Goal: Book appointment/travel/reservation

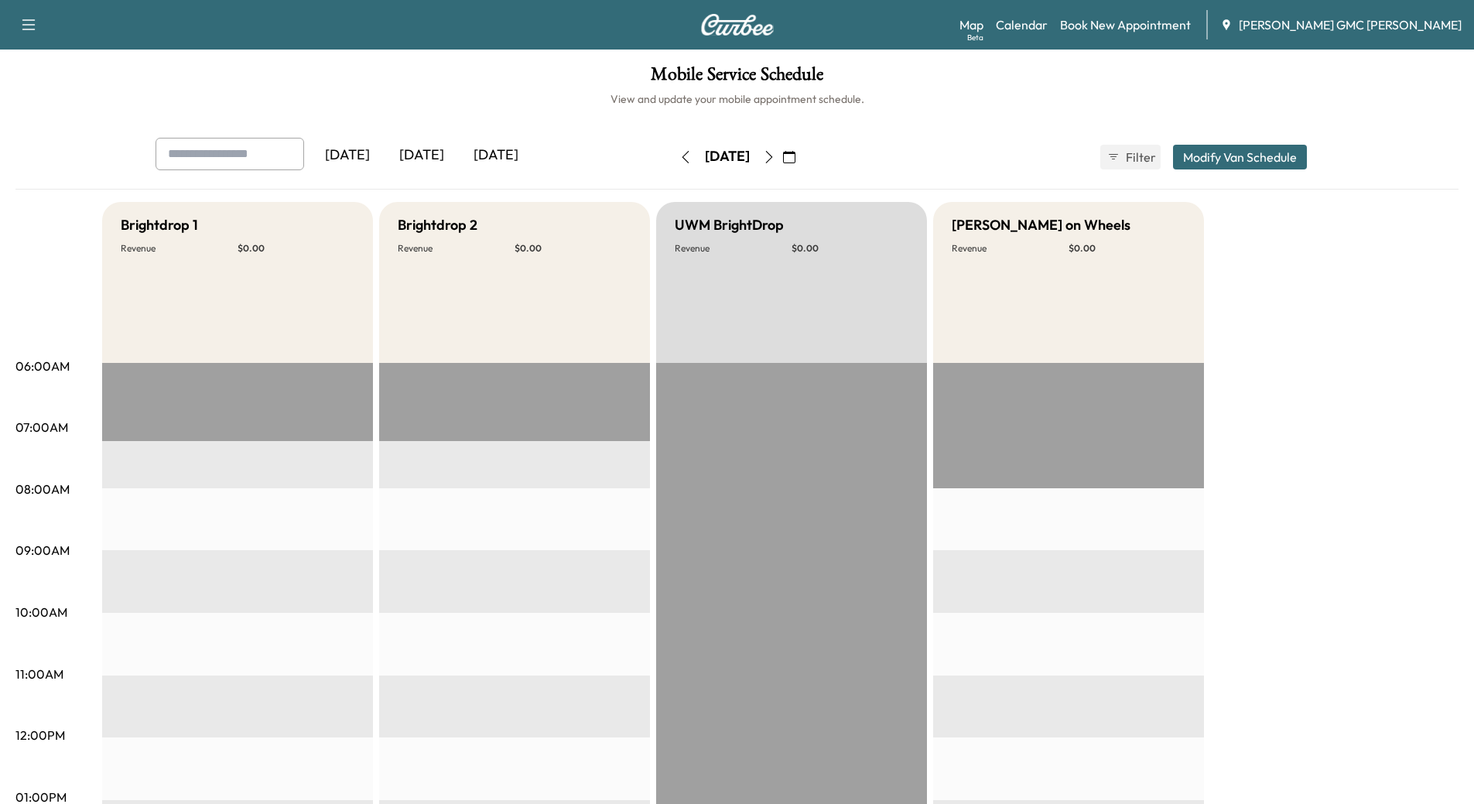
click at [426, 146] on div "[DATE]" at bounding box center [421, 156] width 74 height 36
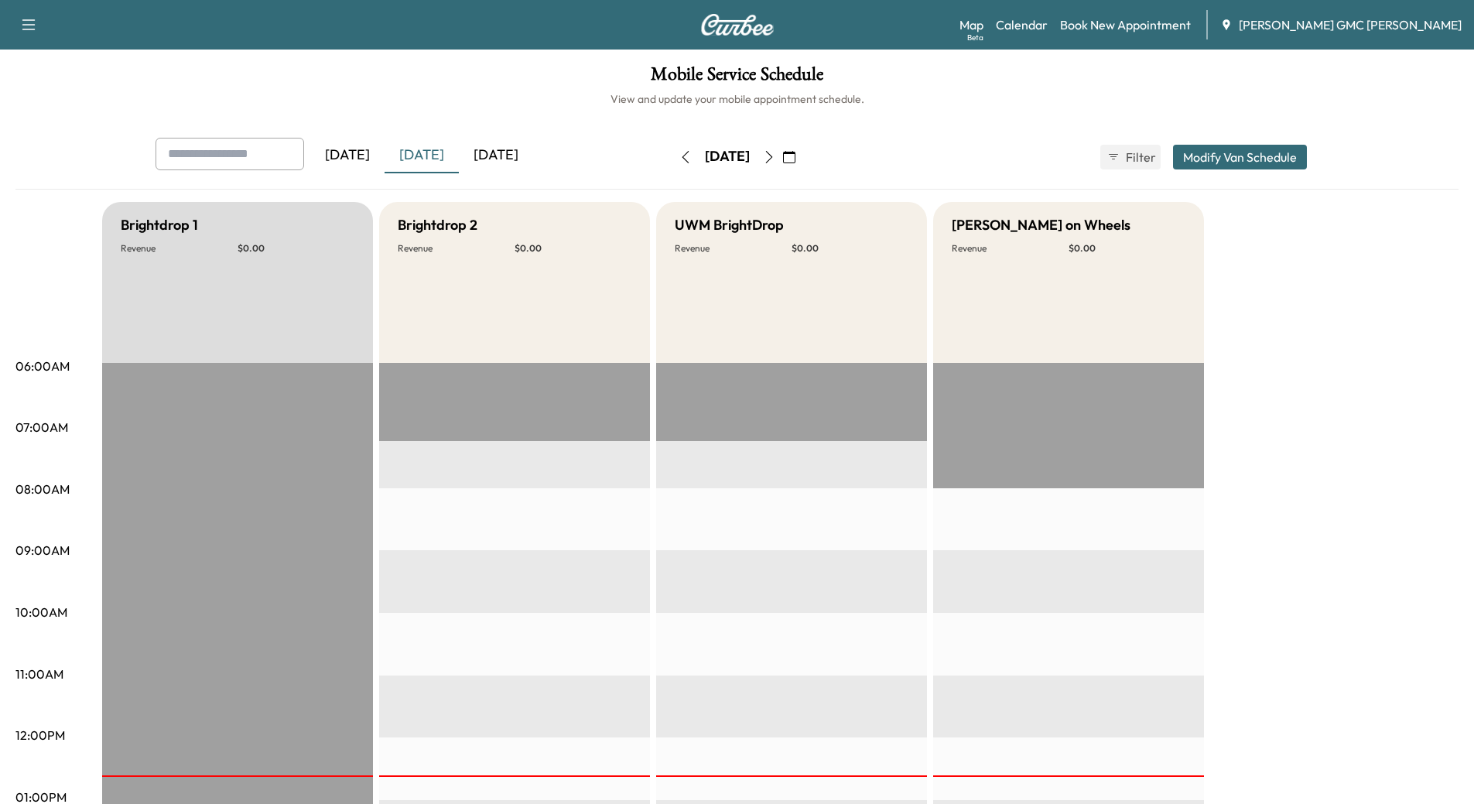
click at [497, 153] on div "[DATE]" at bounding box center [496, 156] width 74 height 36
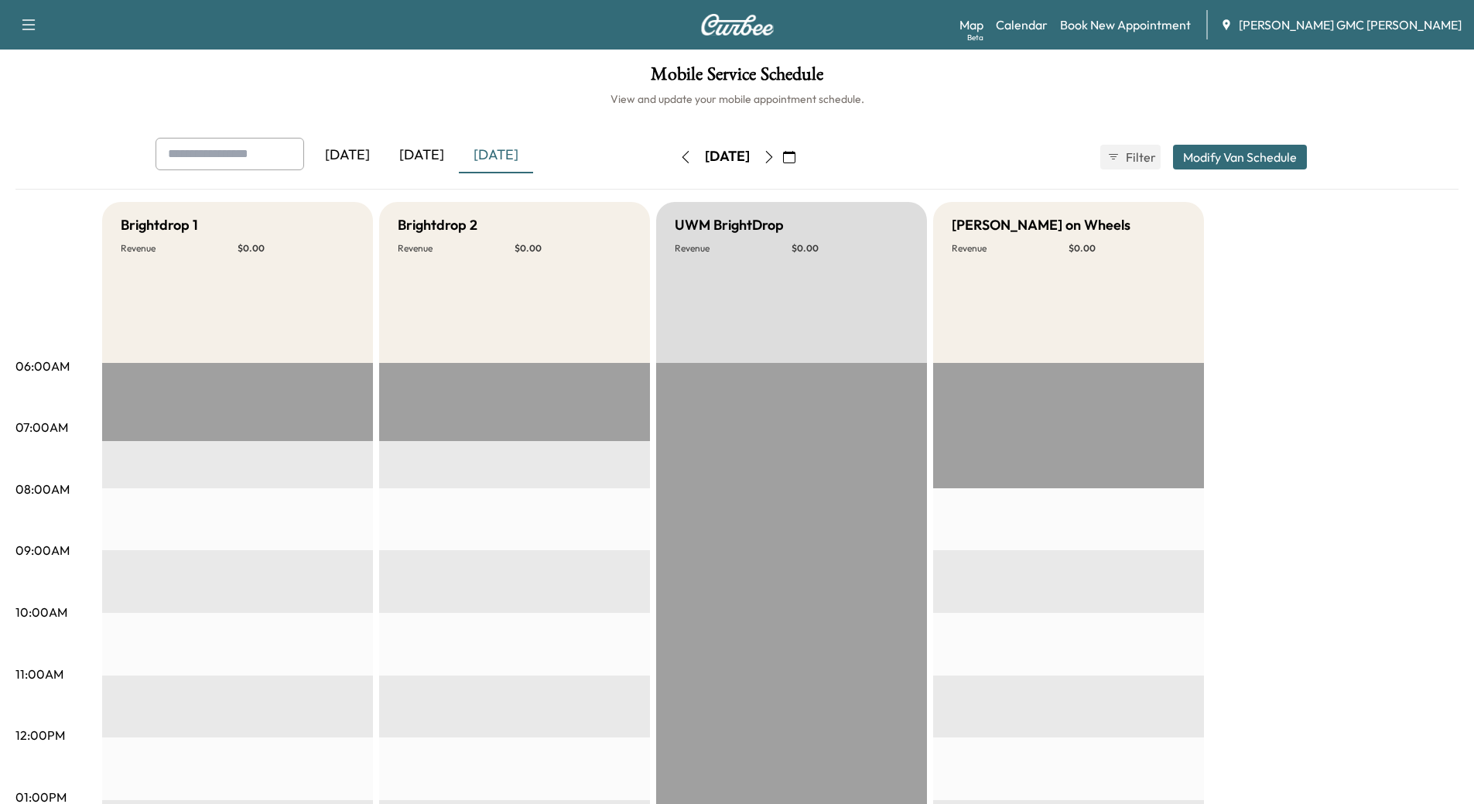
click at [775, 155] on icon "button" at bounding box center [769, 157] width 12 height 12
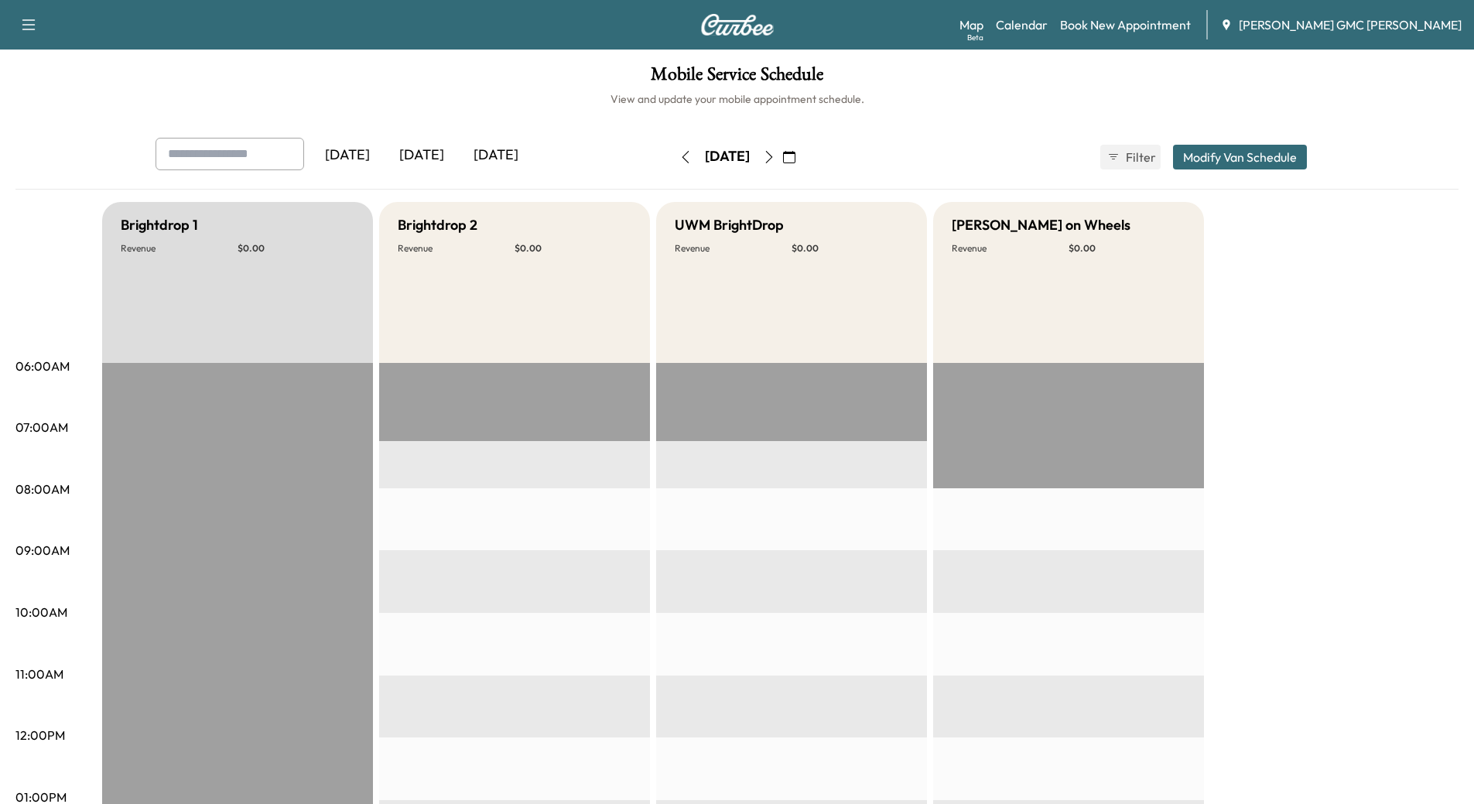
click at [775, 156] on icon "button" at bounding box center [769, 157] width 12 height 12
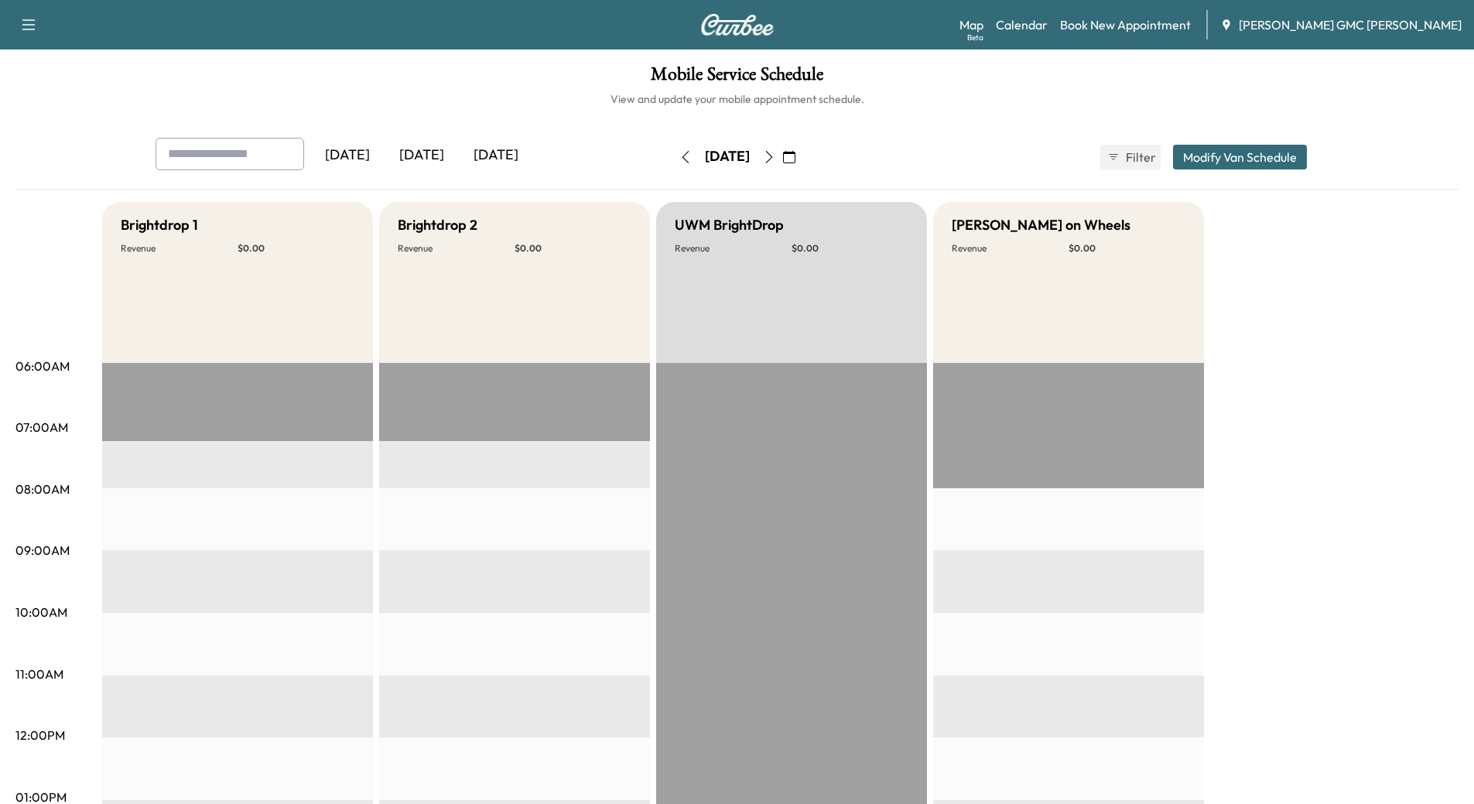
click at [772, 159] on icon "button" at bounding box center [768, 157] width 7 height 12
